Goal: Information Seeking & Learning: Learn about a topic

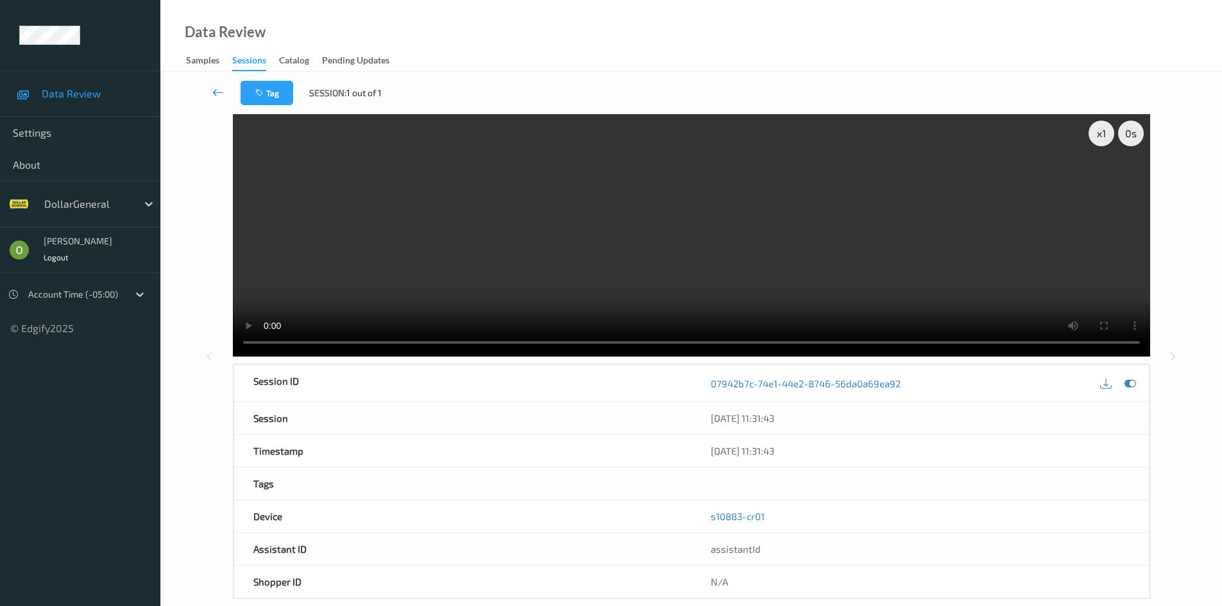
click at [212, 90] on link at bounding box center [218, 93] width 45 height 24
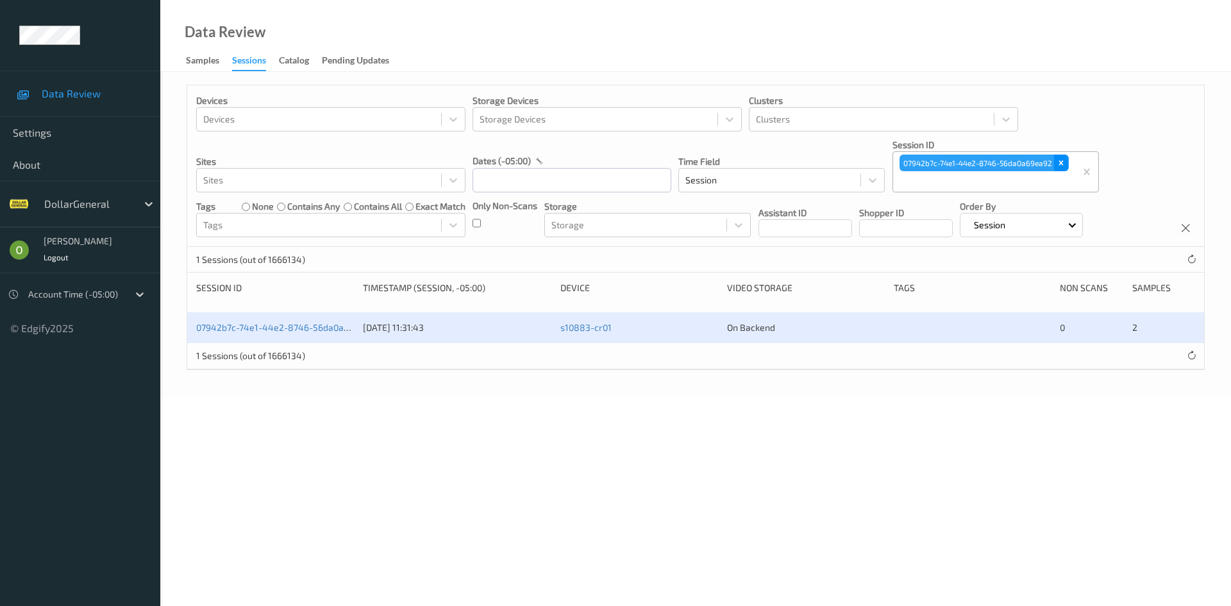
click at [1062, 158] on icon "Remove 07942b7c-74e1-44e2-8746-56da0a69ea92" at bounding box center [1061, 162] width 9 height 9
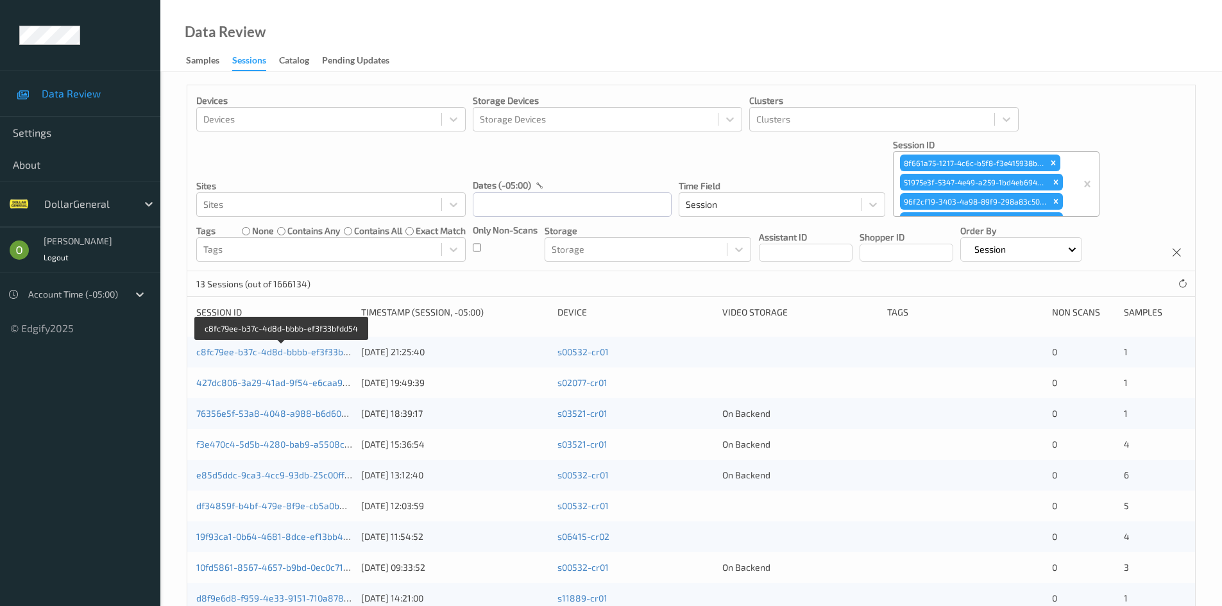
click at [299, 352] on link "c8fc79ee-b37c-4d8d-bbbb-ef3f33bfdd54" at bounding box center [281, 351] width 171 height 11
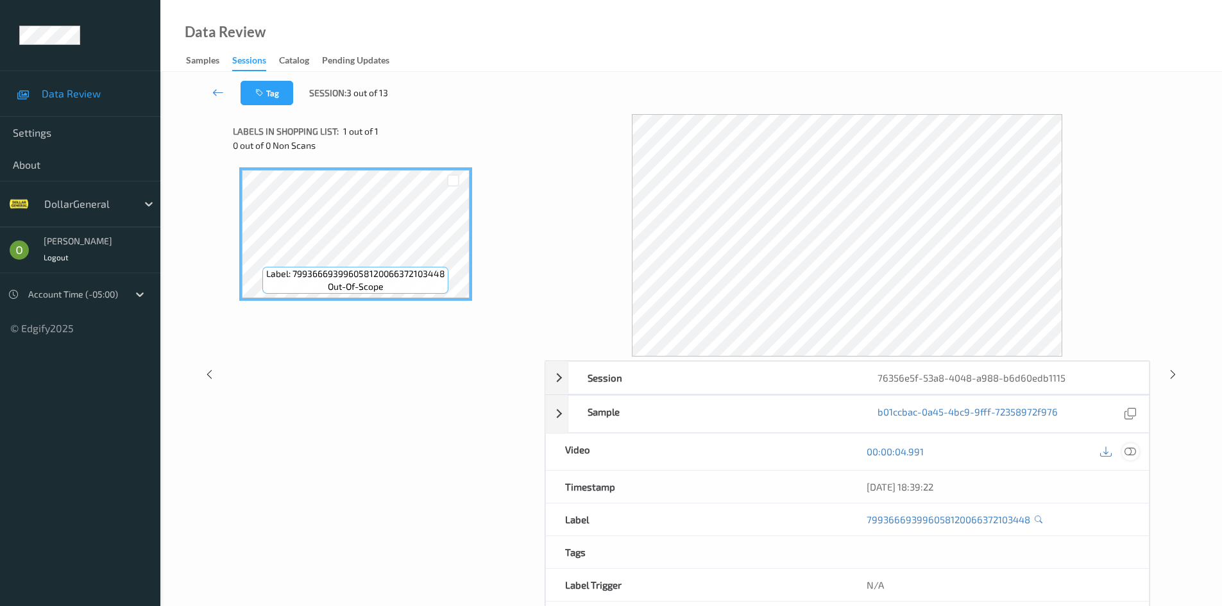
click at [1133, 455] on icon at bounding box center [1130, 452] width 12 height 12
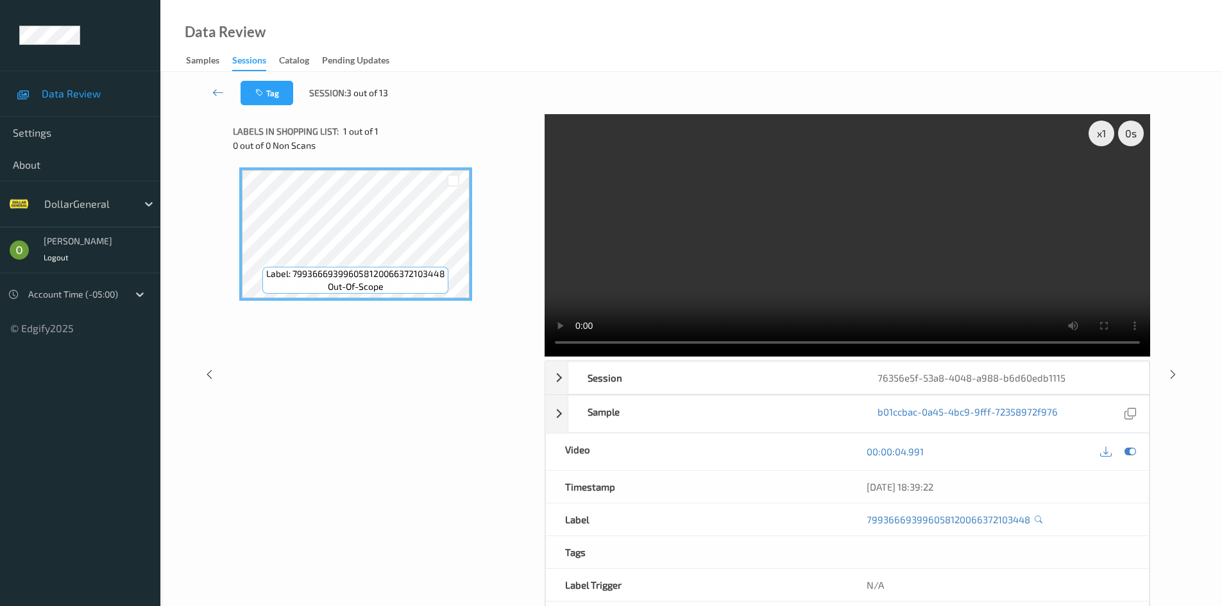
click at [836, 209] on video at bounding box center [847, 235] width 605 height 242
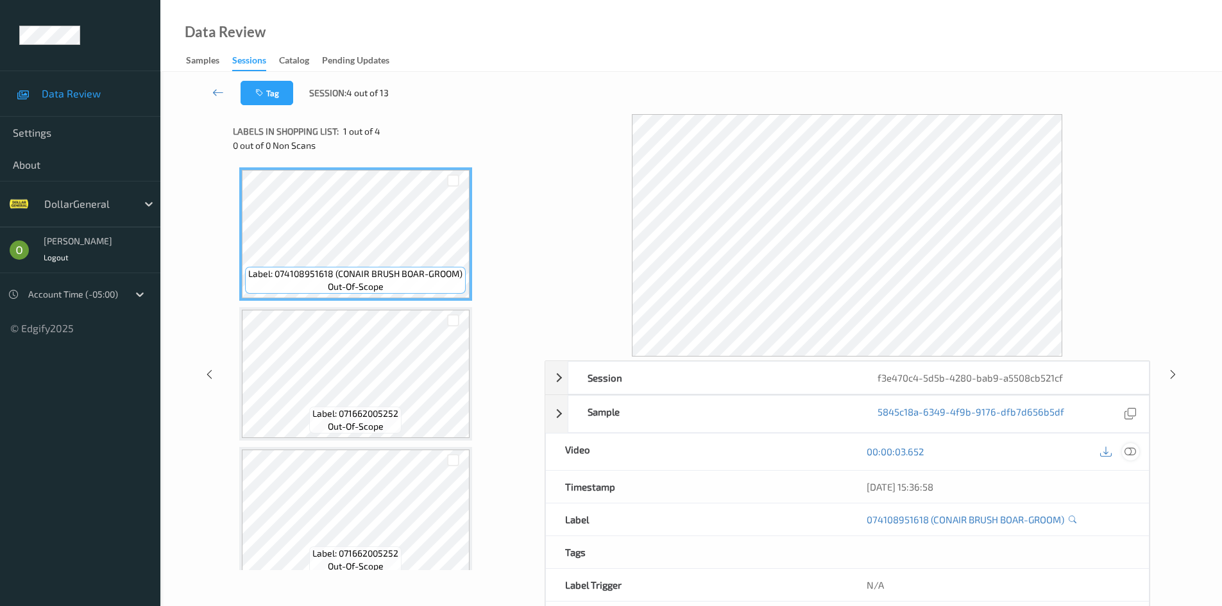
click at [1130, 457] on icon at bounding box center [1130, 452] width 12 height 12
click at [1125, 455] on icon at bounding box center [1130, 452] width 12 height 12
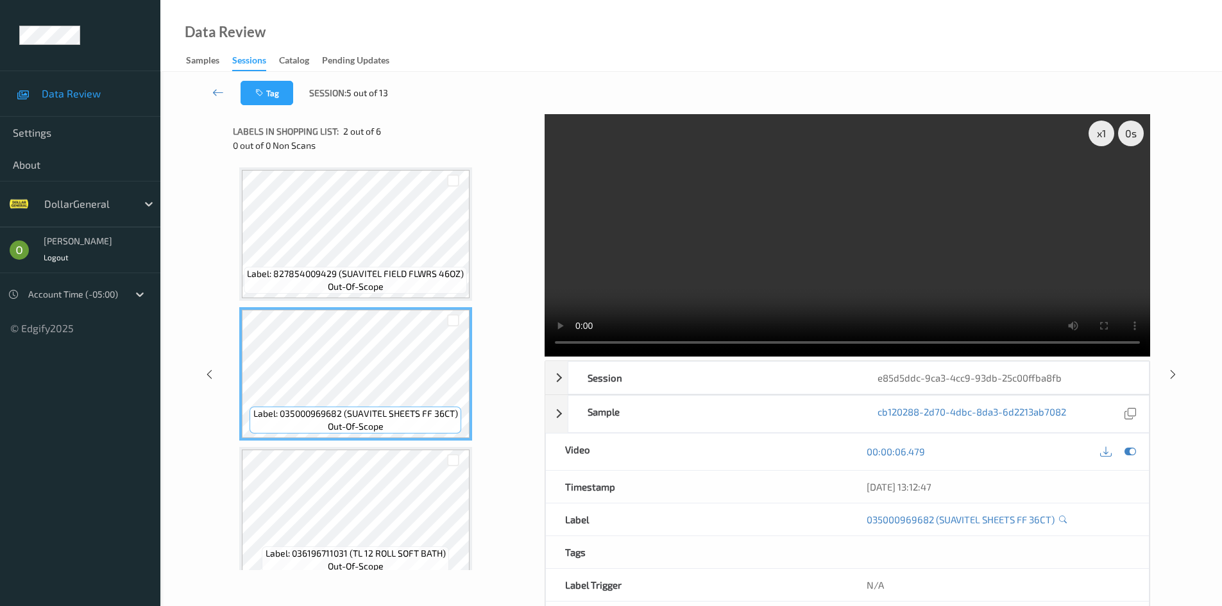
click at [790, 258] on video at bounding box center [847, 235] width 605 height 242
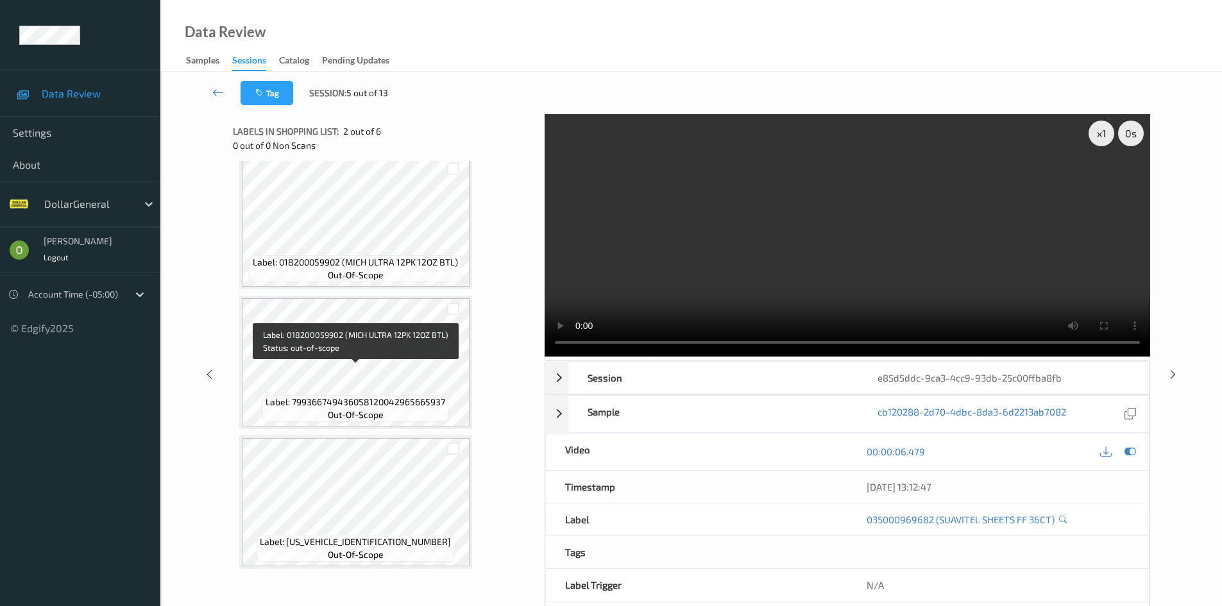
scroll to position [436, 0]
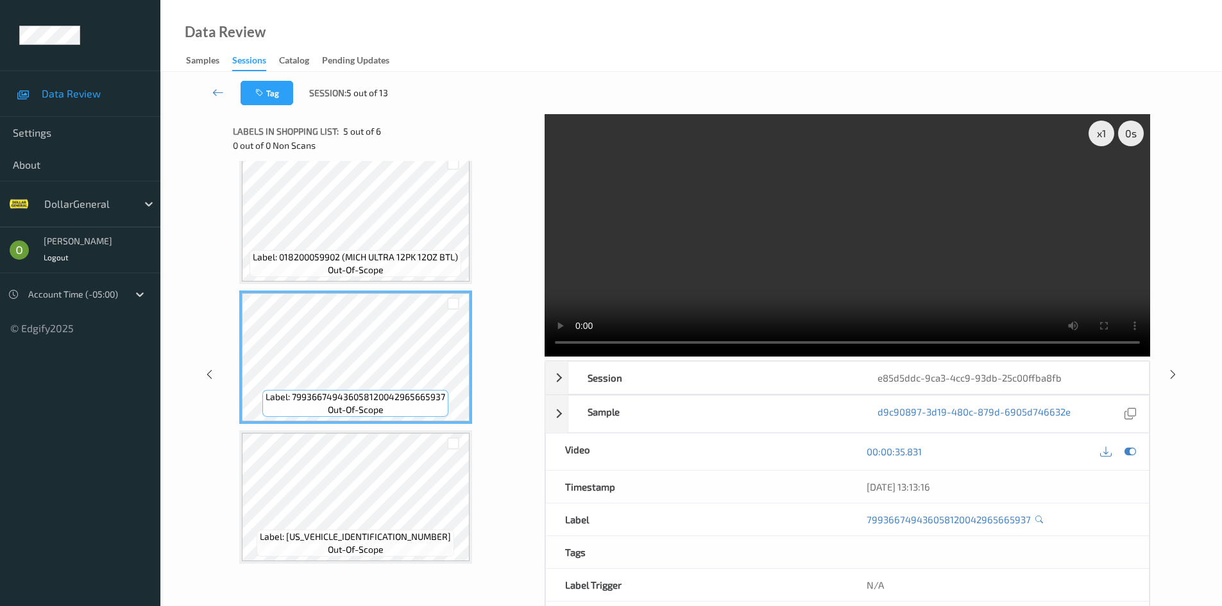
click at [673, 253] on video at bounding box center [847, 235] width 605 height 242
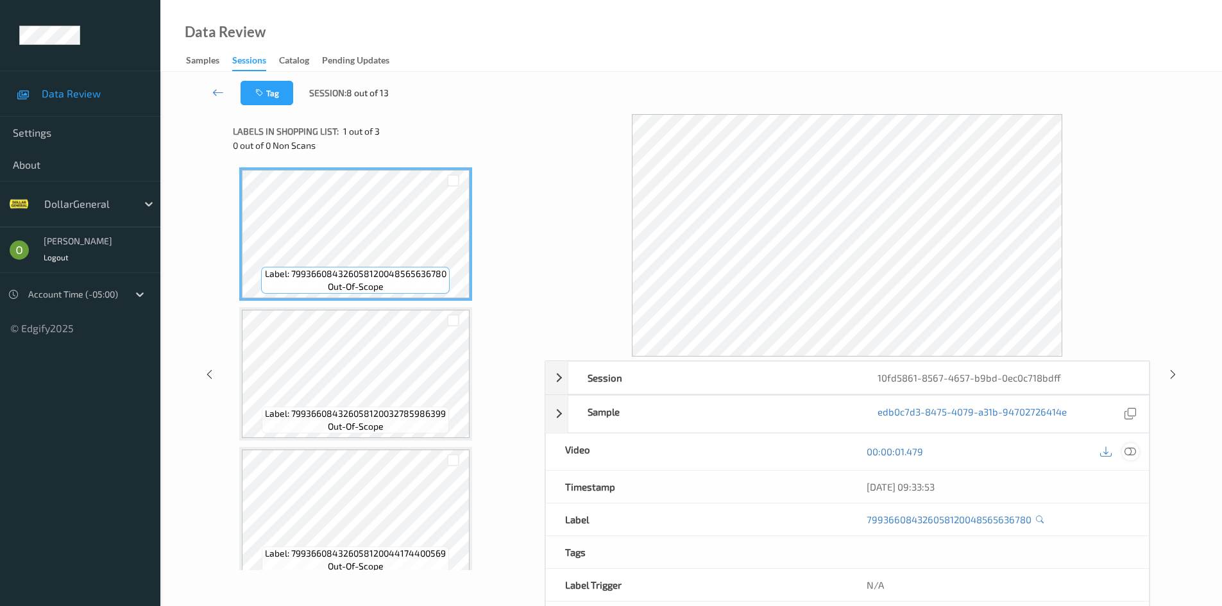
click at [1129, 446] on icon at bounding box center [1130, 452] width 12 height 12
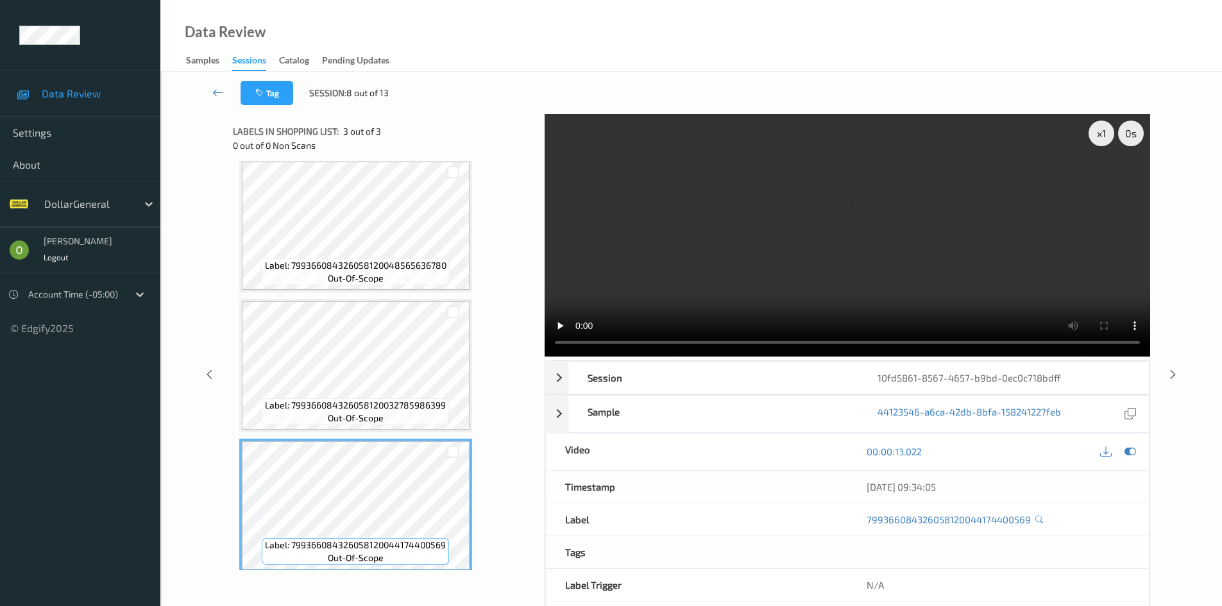
scroll to position [17, 0]
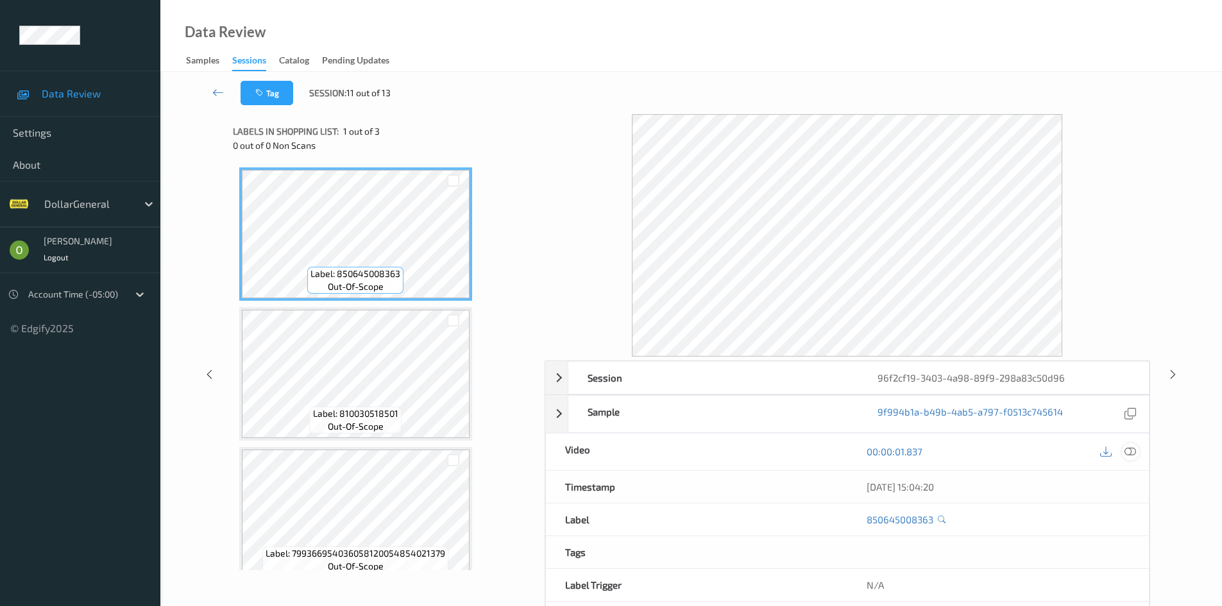
click at [1128, 459] on div at bounding box center [1130, 451] width 17 height 17
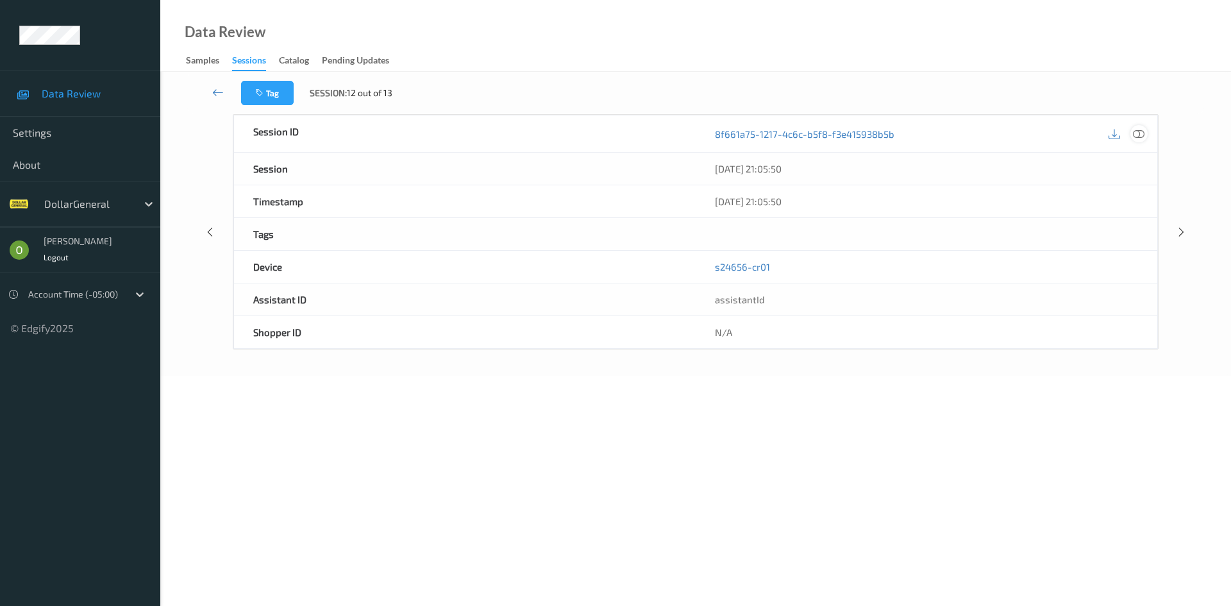
click at [1141, 137] on icon at bounding box center [1139, 134] width 12 height 12
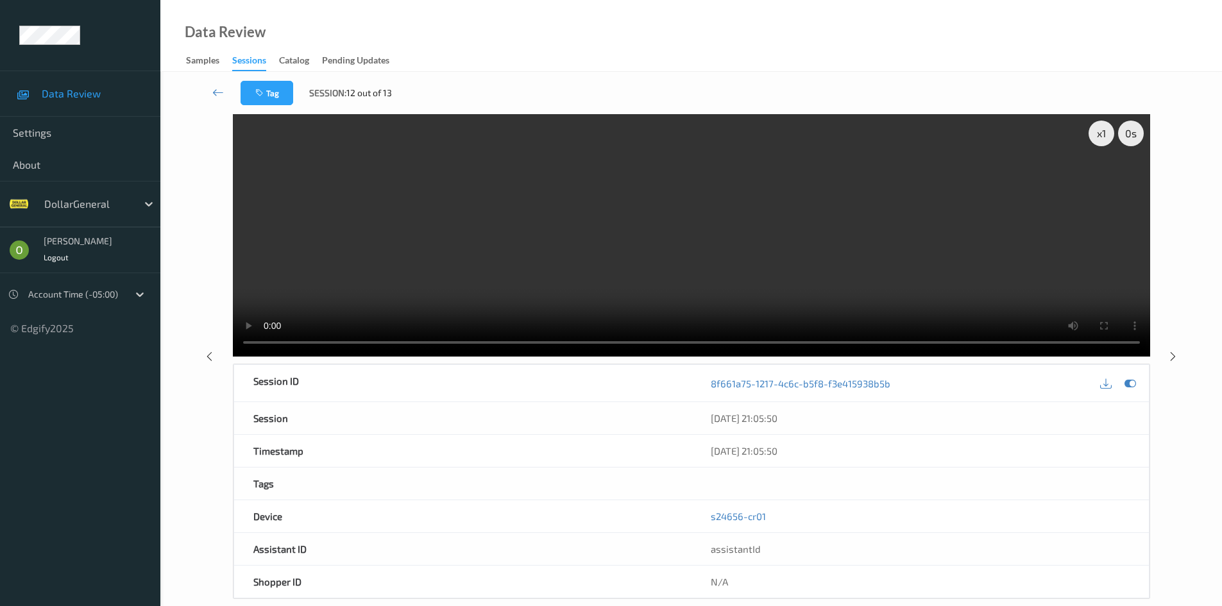
click at [795, 232] on video at bounding box center [691, 235] width 917 height 242
click at [898, 181] on video at bounding box center [691, 235] width 917 height 242
click at [203, 96] on link at bounding box center [218, 93] width 45 height 24
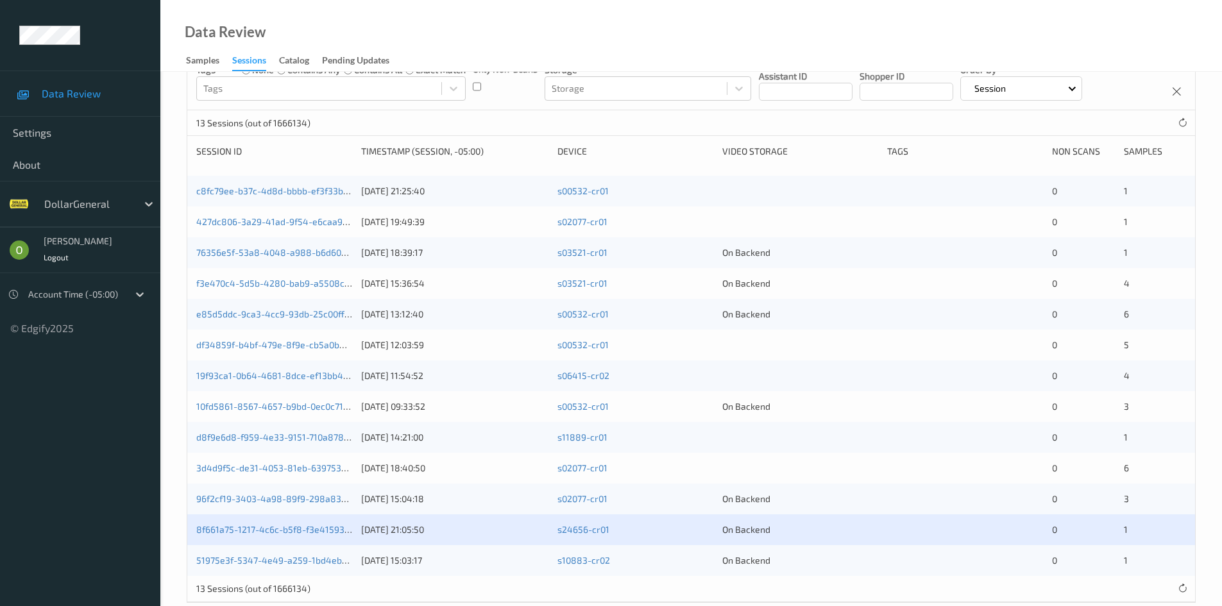
scroll to position [184, 0]
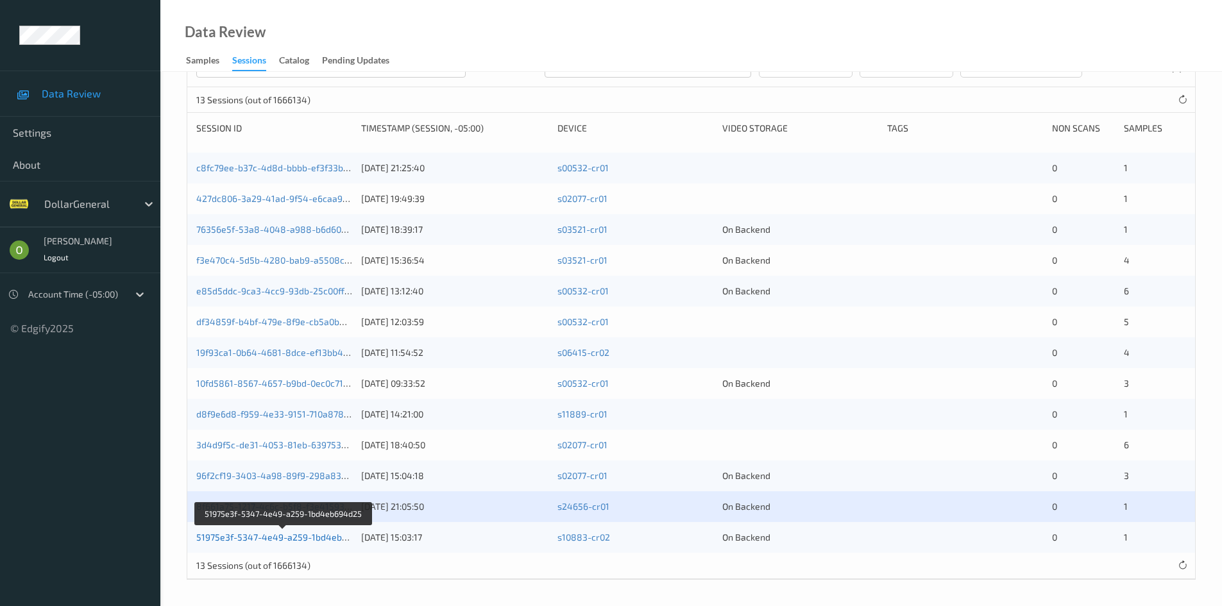
click at [309, 532] on link "51975e3f-5347-4e49-a259-1bd4eb694d25" at bounding box center [284, 537] width 177 height 11
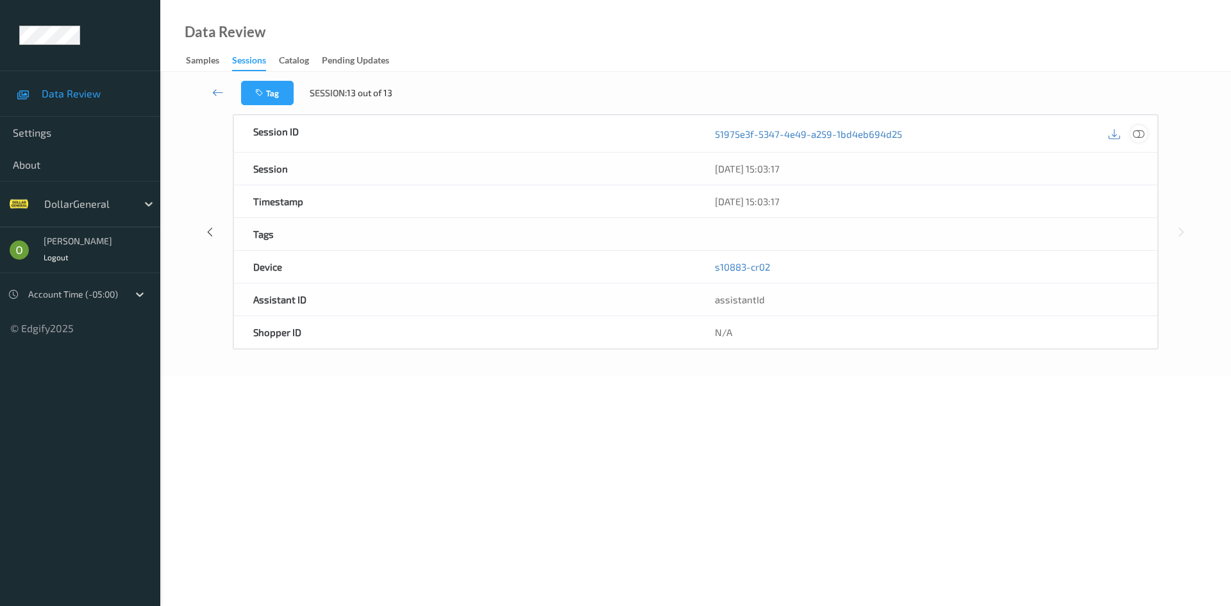
click at [1140, 133] on icon at bounding box center [1139, 134] width 12 height 12
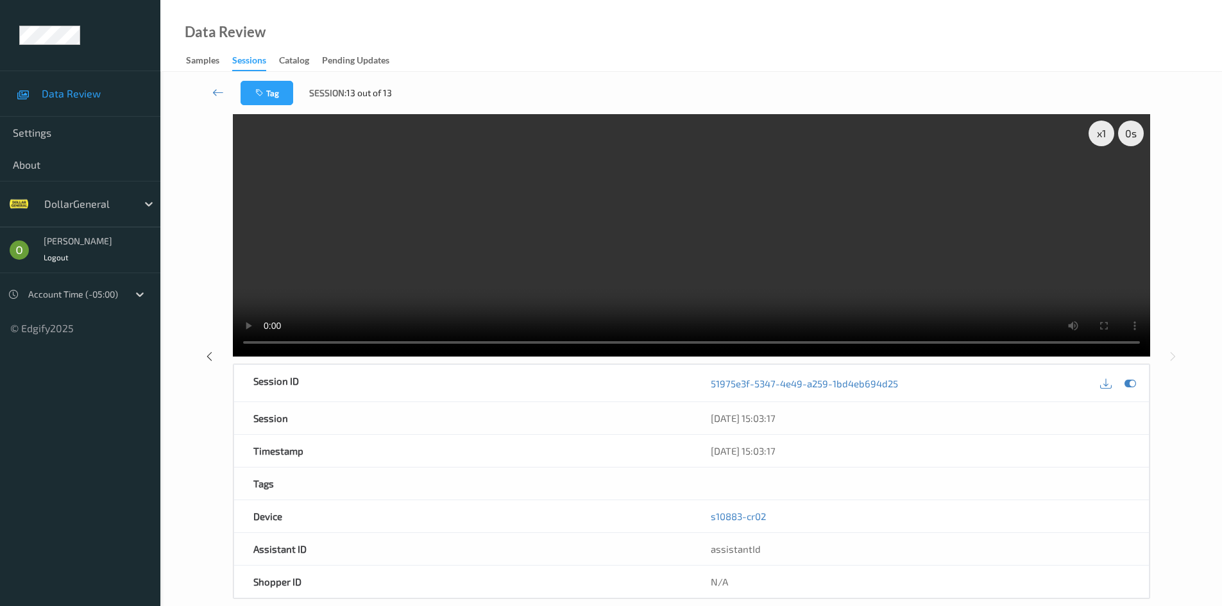
click at [510, 279] on video at bounding box center [691, 235] width 917 height 242
click at [226, 101] on link at bounding box center [218, 93] width 45 height 24
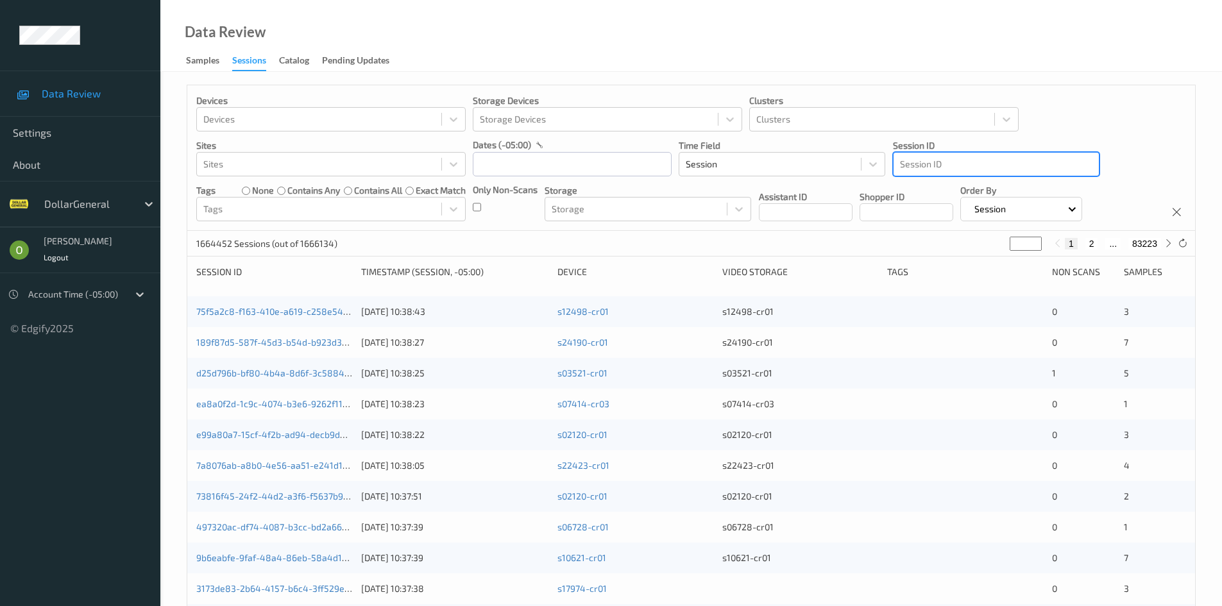
click at [1011, 167] on div at bounding box center [996, 163] width 192 height 15
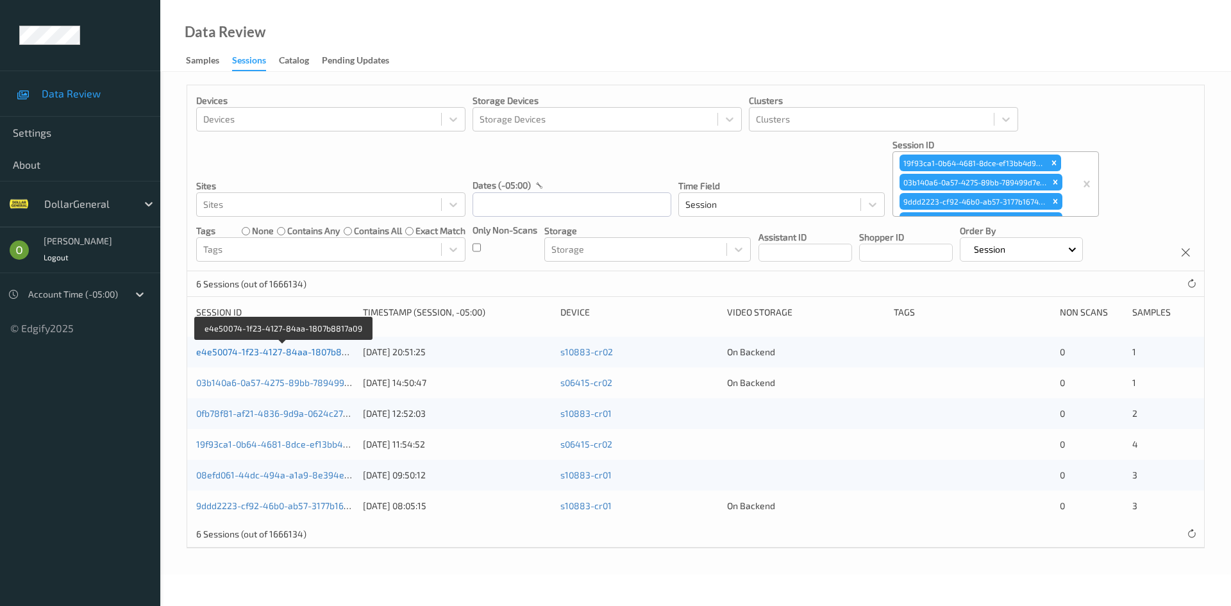
click at [255, 355] on link "e4e50074-1f23-4127-84aa-1807b8817a09" at bounding box center [283, 351] width 175 height 11
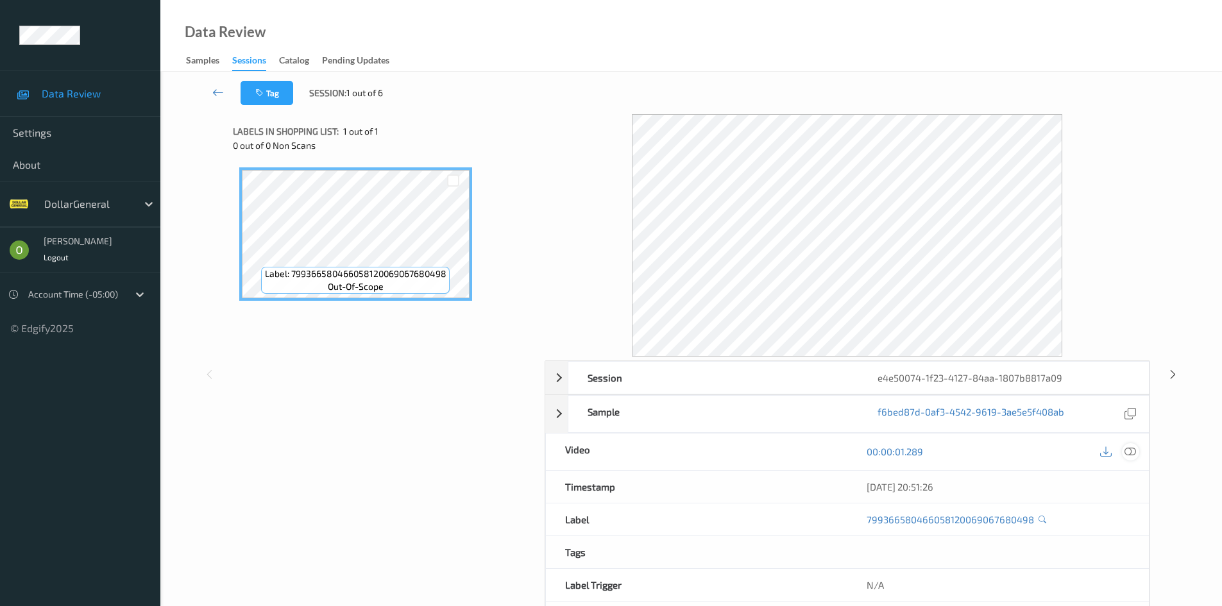
click at [1124, 452] on div at bounding box center [1130, 451] width 17 height 17
click at [1129, 462] on div "00:00:01.636" at bounding box center [997, 452] width 301 height 37
click at [1133, 454] on icon at bounding box center [1130, 452] width 12 height 12
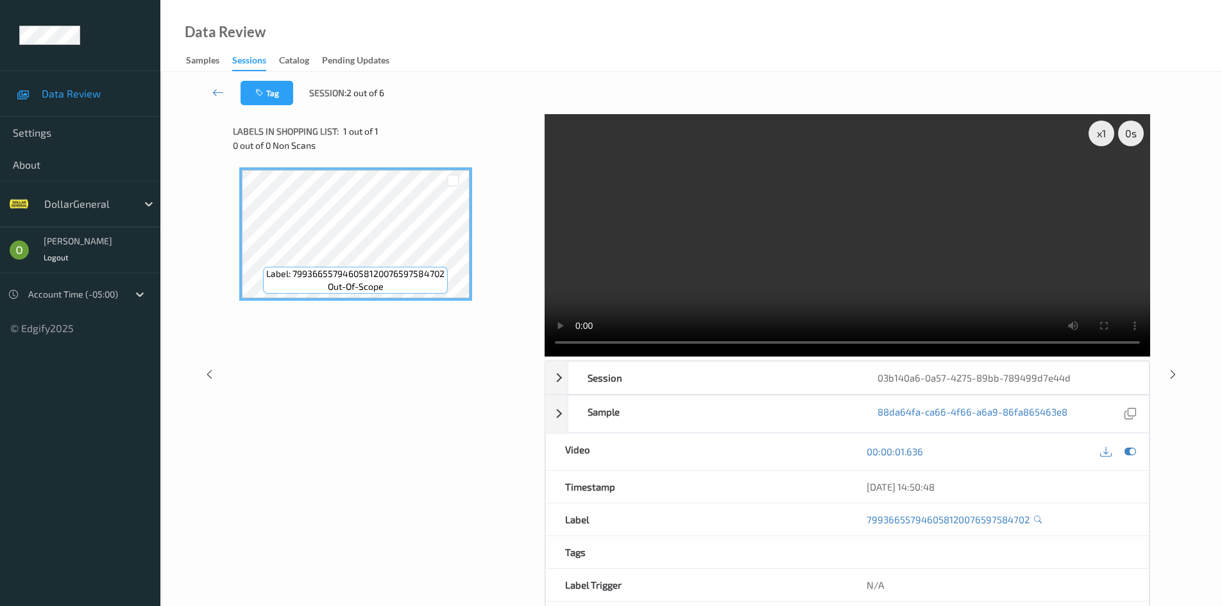
click at [797, 224] on video at bounding box center [847, 235] width 605 height 242
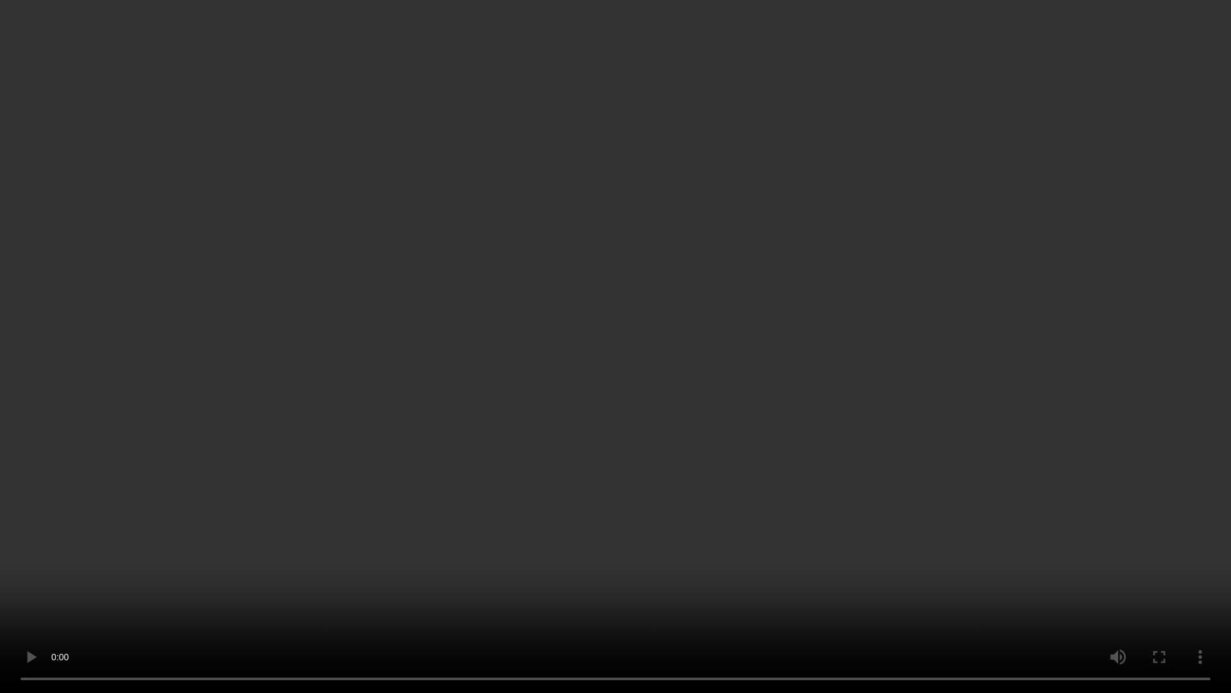
click at [836, 282] on video at bounding box center [615, 346] width 1231 height 693
click at [1023, 415] on video at bounding box center [615, 346] width 1231 height 693
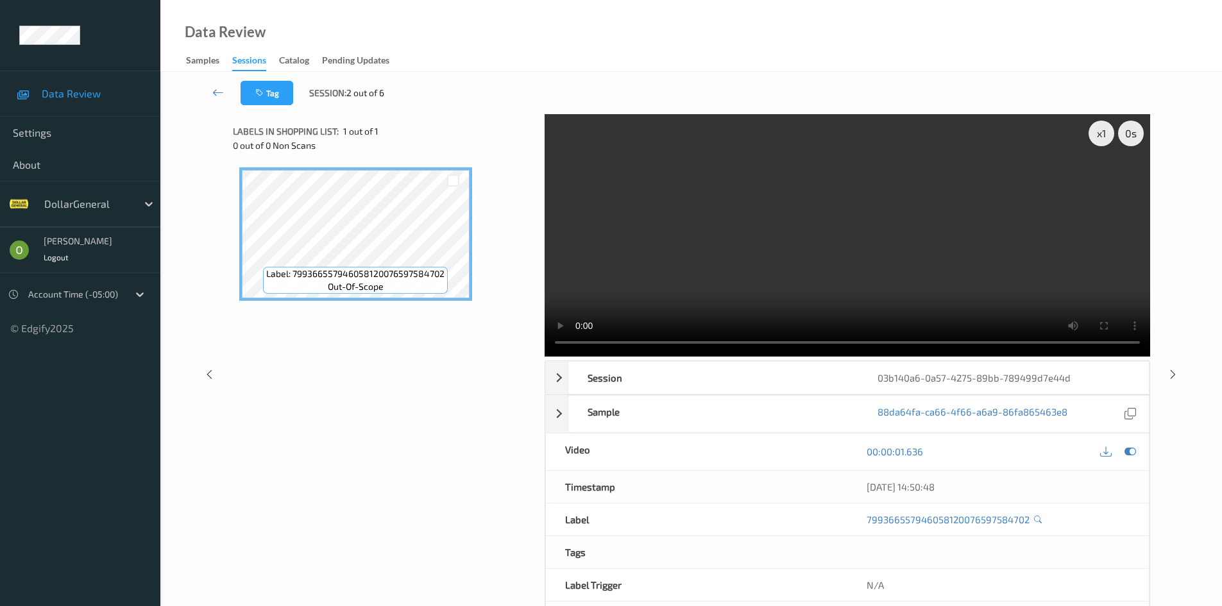
click at [854, 193] on video at bounding box center [847, 235] width 605 height 242
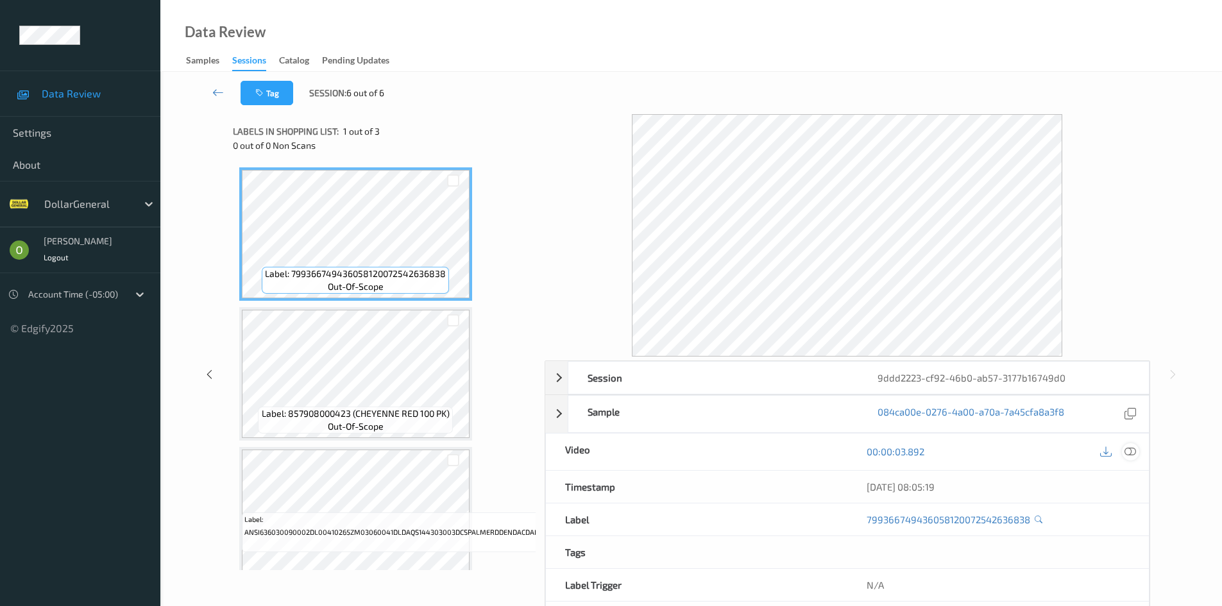
click at [1132, 452] on icon at bounding box center [1130, 452] width 12 height 12
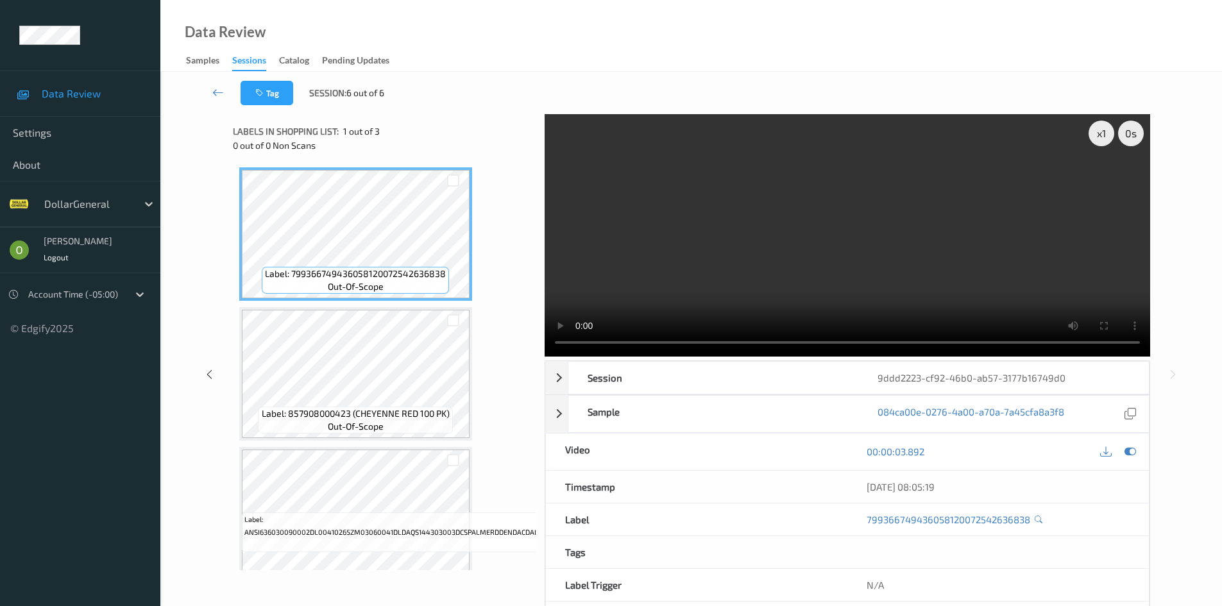
click at [880, 156] on video at bounding box center [847, 235] width 605 height 242
click at [849, 198] on video at bounding box center [847, 235] width 605 height 242
click at [508, 172] on div "Label: 799366749436058120072542636838 out-of-scope Label: 857908000423 (CHEYENN…" at bounding box center [384, 373] width 290 height 413
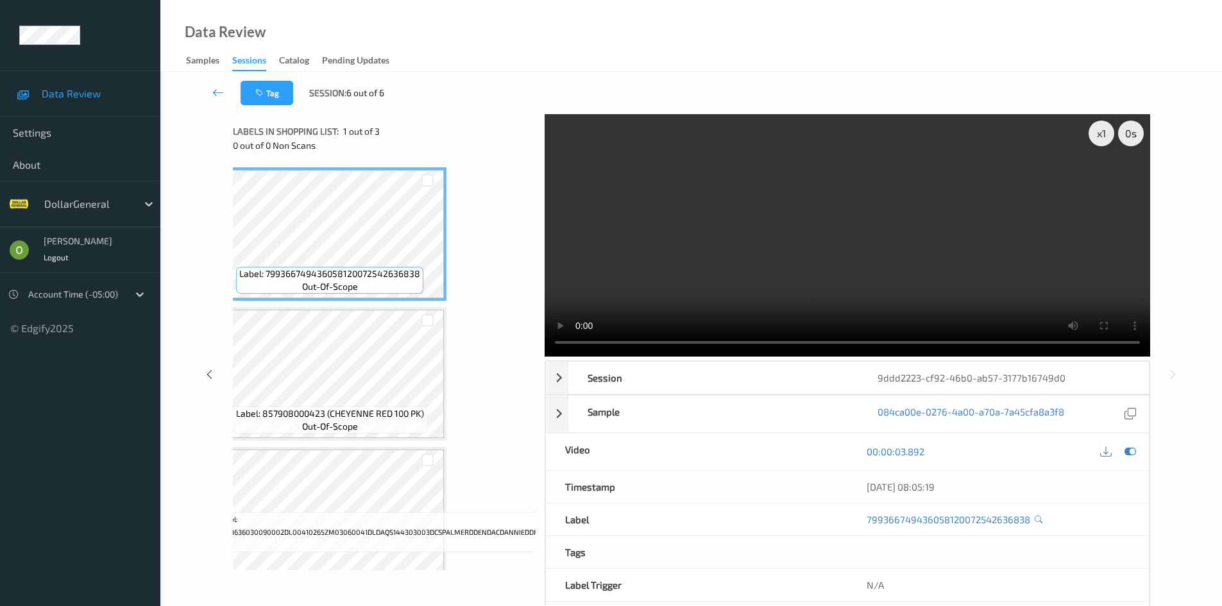
click at [496, 187] on div "Label: 799366749436058120072542636838 out-of-scope Label: 857908000423 (CHEYENN…" at bounding box center [359, 373] width 290 height 413
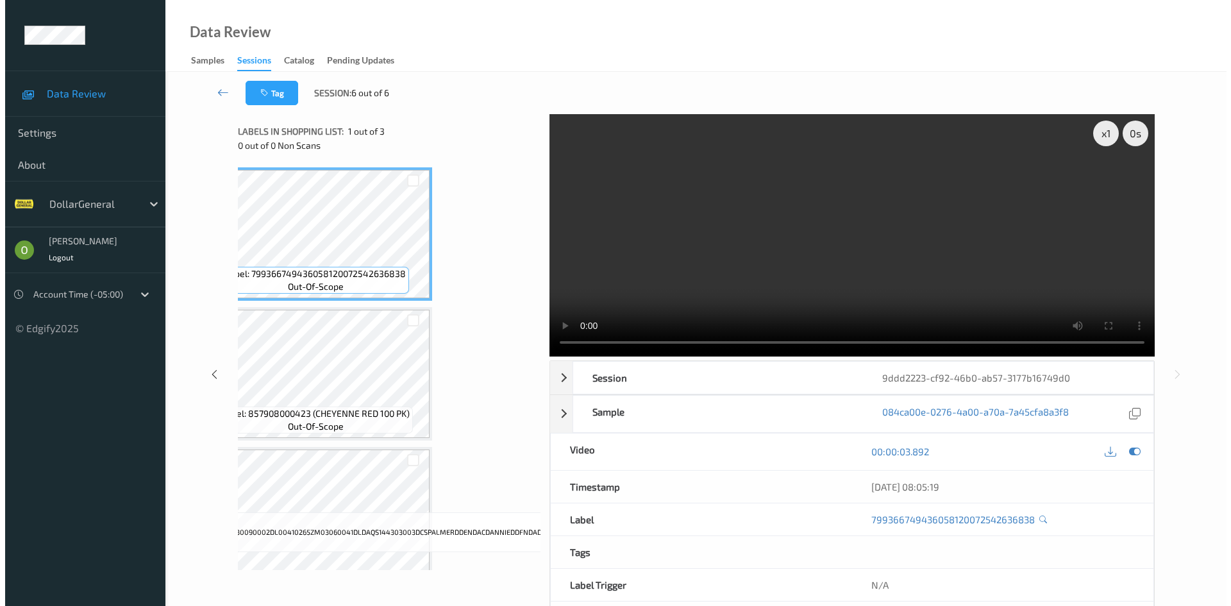
scroll to position [0, 51]
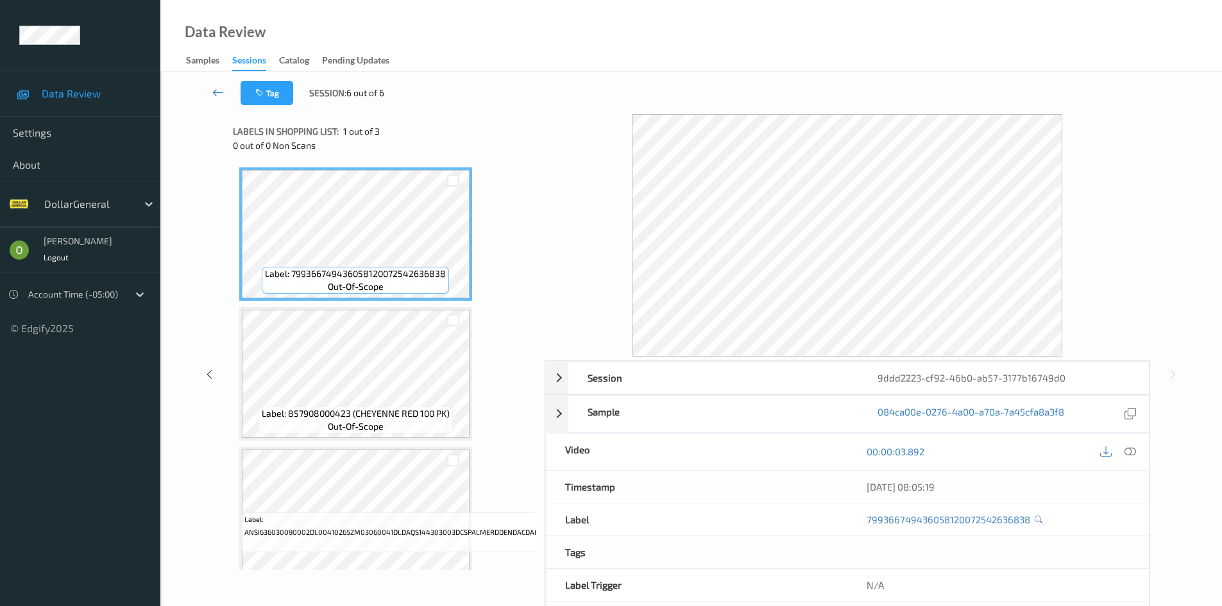
click at [217, 101] on link at bounding box center [218, 93] width 45 height 24
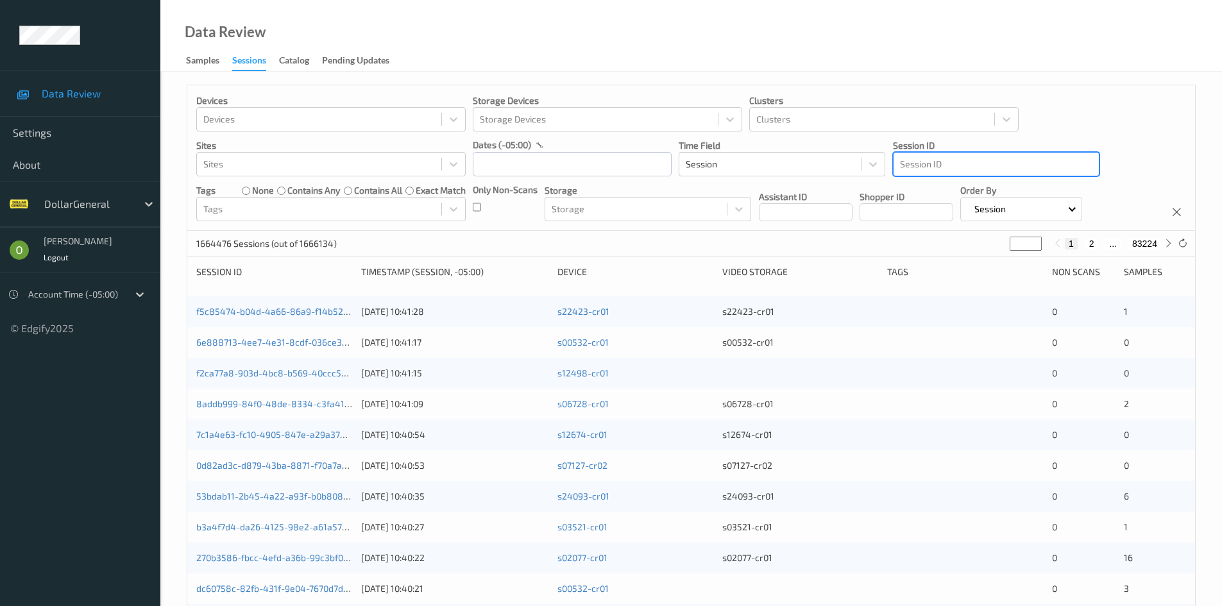
click at [1015, 161] on div at bounding box center [996, 163] width 192 height 15
paste input "799366420490006058202179145124"
type input "799366420490006058202179145124"
click at [1054, 103] on div "Devices Devices Storage Devices Storage Devices Clusters Clusters Sites Sites d…" at bounding box center [691, 158] width 1008 height 146
click at [1007, 171] on div at bounding box center [996, 163] width 192 height 15
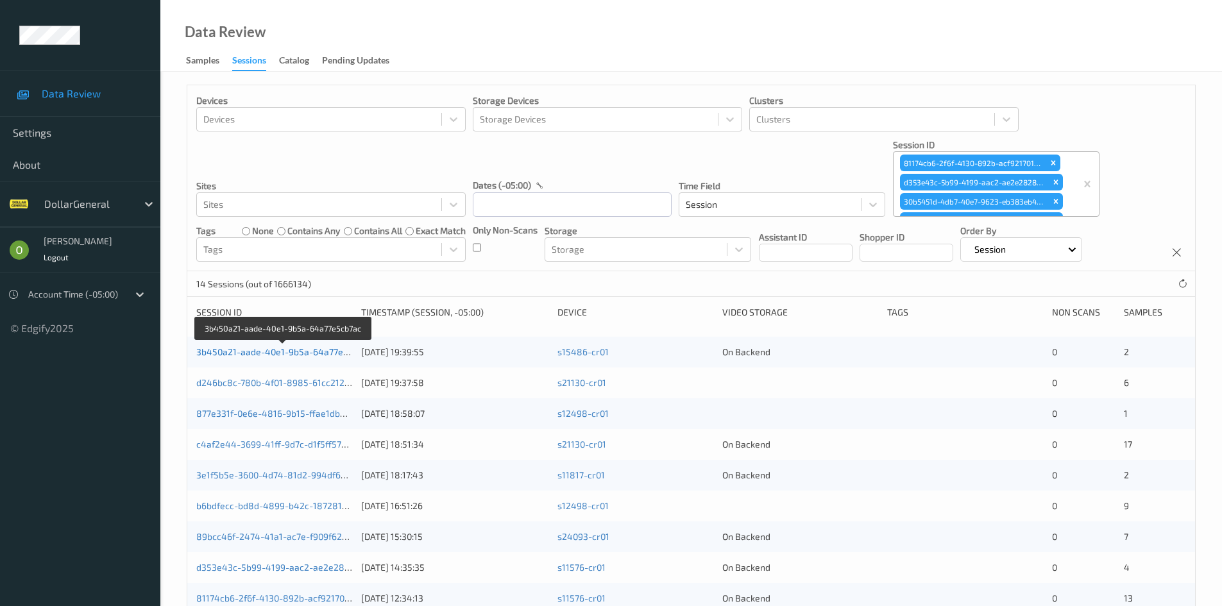
click at [251, 355] on link "3b450a21-aade-40e1-9b5a-64a77e5cb7ac" at bounding box center [284, 351] width 176 height 11
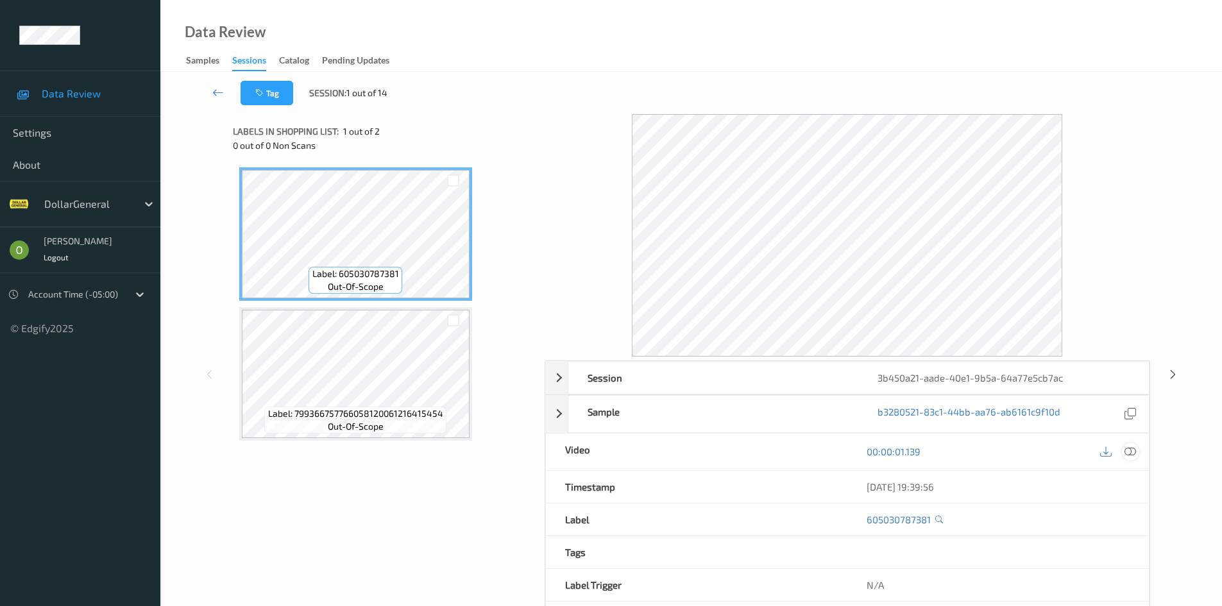
click at [1129, 452] on icon at bounding box center [1130, 452] width 12 height 12
click at [1136, 458] on div at bounding box center [1130, 451] width 17 height 17
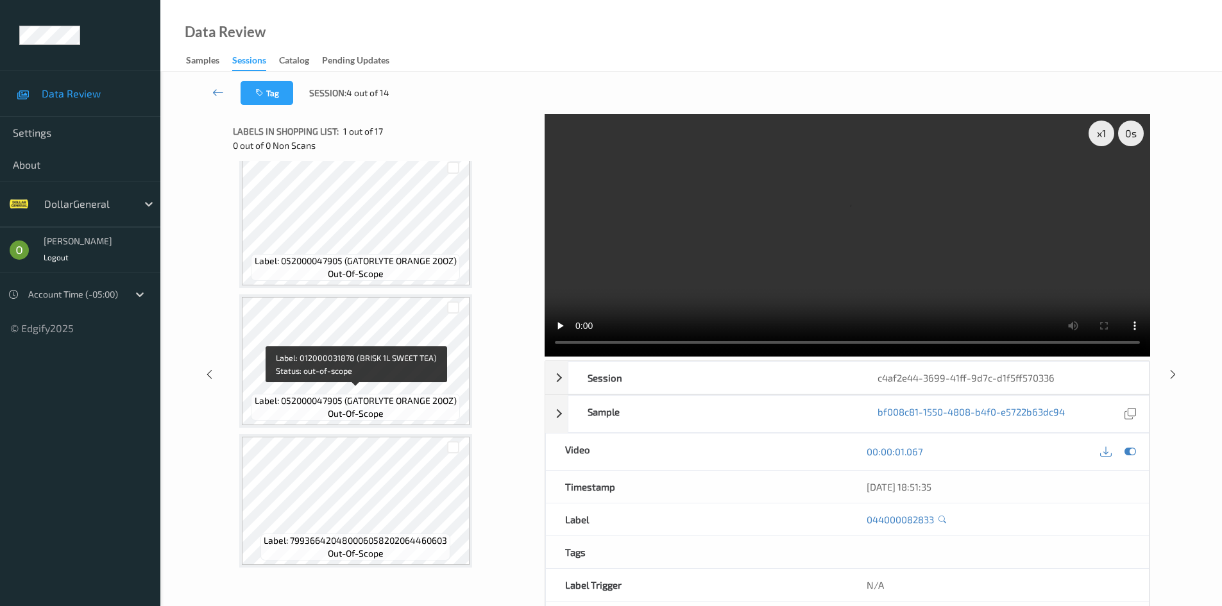
scroll to position [1974, 0]
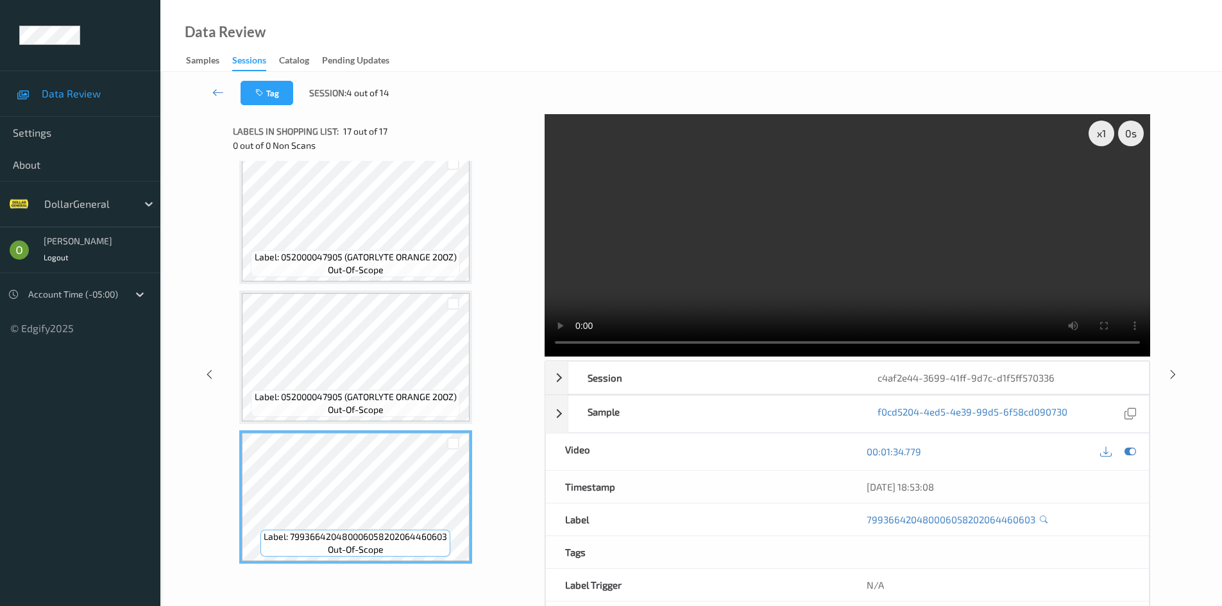
click at [946, 209] on video at bounding box center [847, 235] width 605 height 242
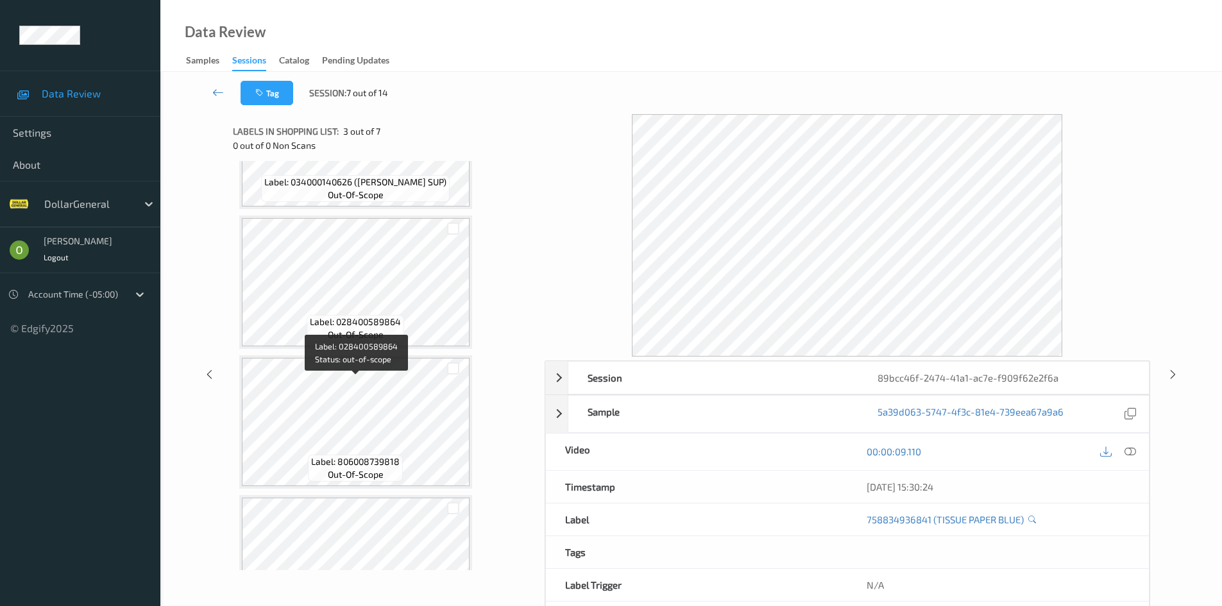
scroll to position [576, 0]
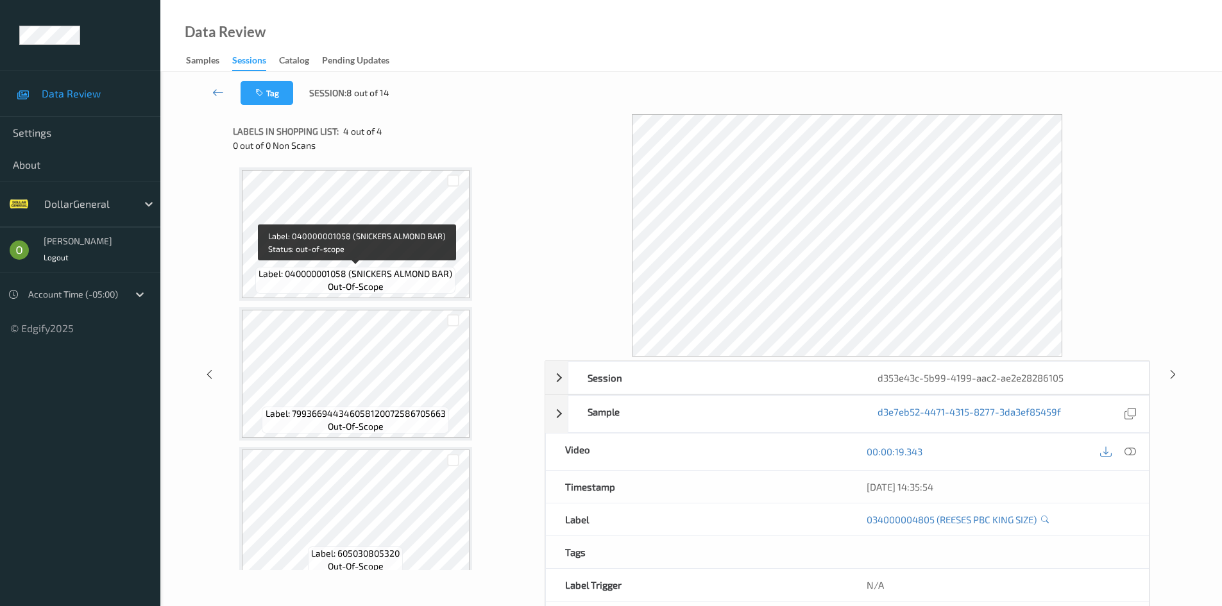
click at [419, 270] on span "Label: 040000001058 (SNICKERS ALMOND BAR)" at bounding box center [355, 273] width 194 height 13
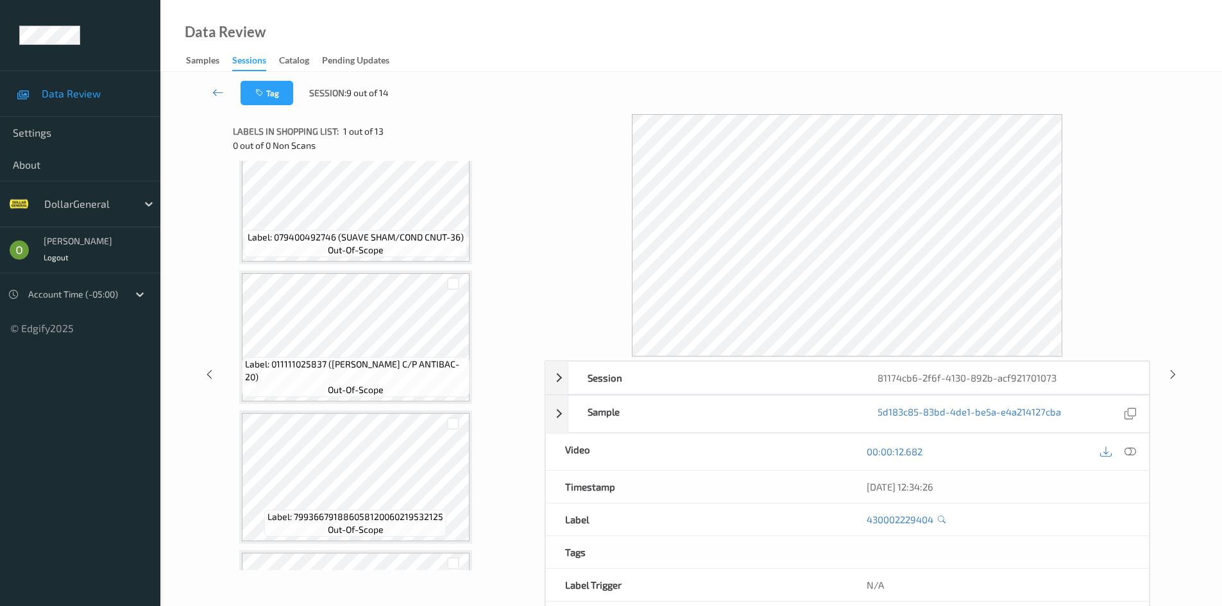
scroll to position [1293, 0]
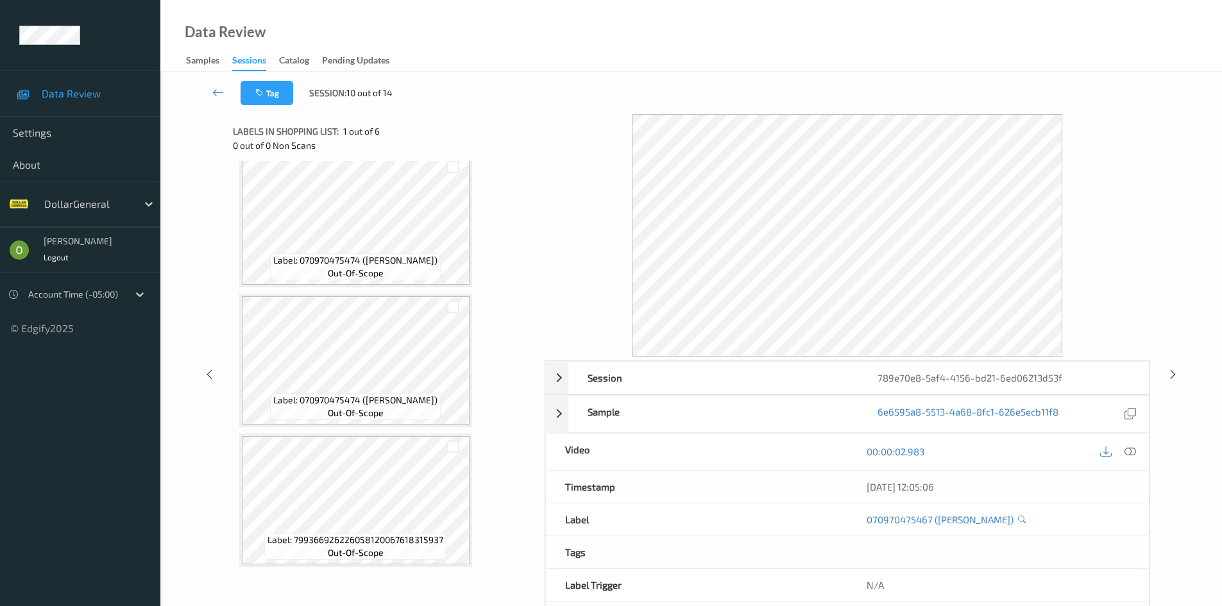
scroll to position [436, 0]
